Goal: Find specific page/section: Find specific page/section

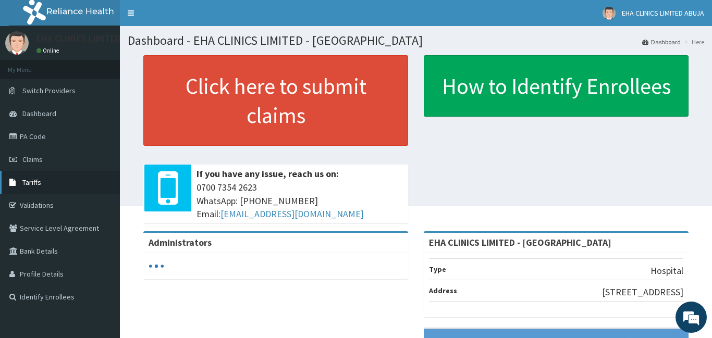
click at [32, 181] on span "Tariffs" at bounding box center [31, 182] width 19 height 9
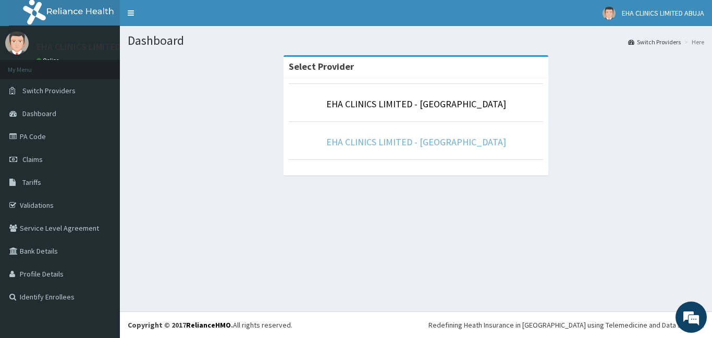
click at [370, 140] on link "EHA CLINICS LIMITED - [GEOGRAPHIC_DATA]" at bounding box center [416, 142] width 180 height 12
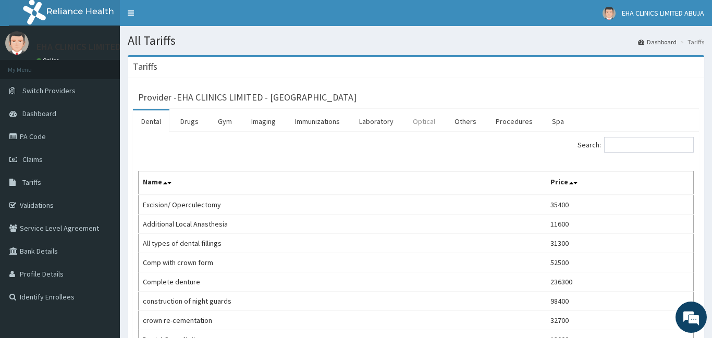
click at [419, 123] on link "Optical" at bounding box center [423, 121] width 39 height 22
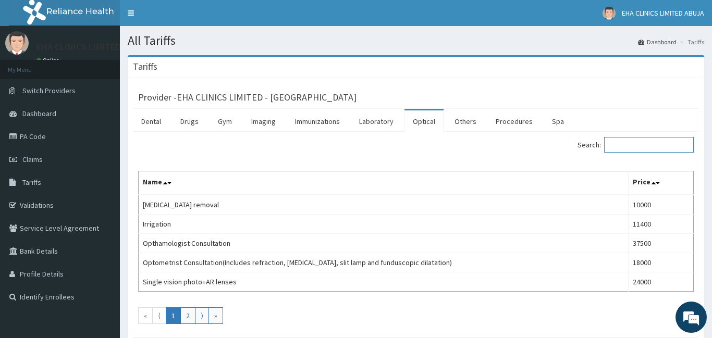
click at [620, 144] on input "Search:" at bounding box center [649, 145] width 90 height 16
paste input "Hugo boss optical frame"
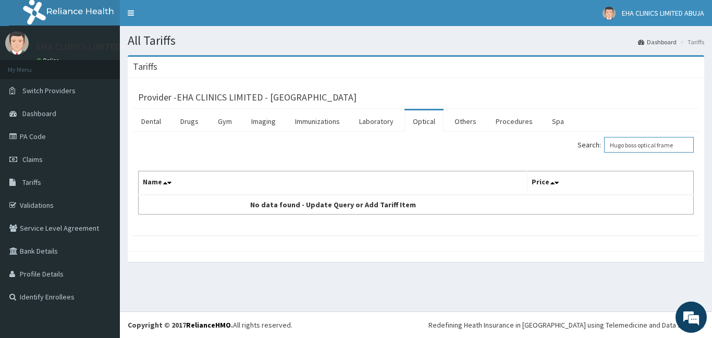
click at [638, 144] on input "Hugo boss optical frame" at bounding box center [649, 145] width 90 height 16
type input "optical frame"
click at [464, 122] on link "Others" at bounding box center [465, 121] width 39 height 22
click at [424, 121] on link "Optical" at bounding box center [423, 121] width 39 height 22
